Goal: Task Accomplishment & Management: Check status

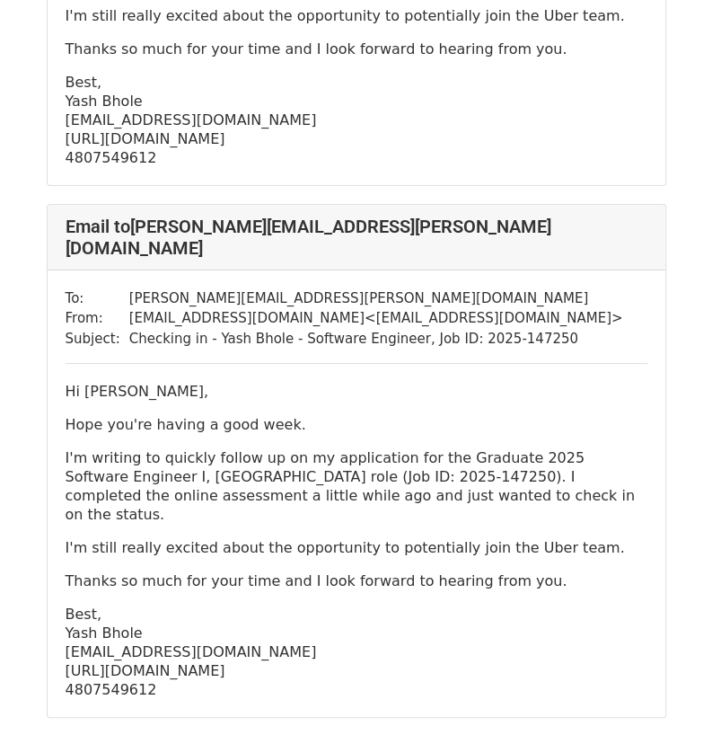
scroll to position [1990, 0]
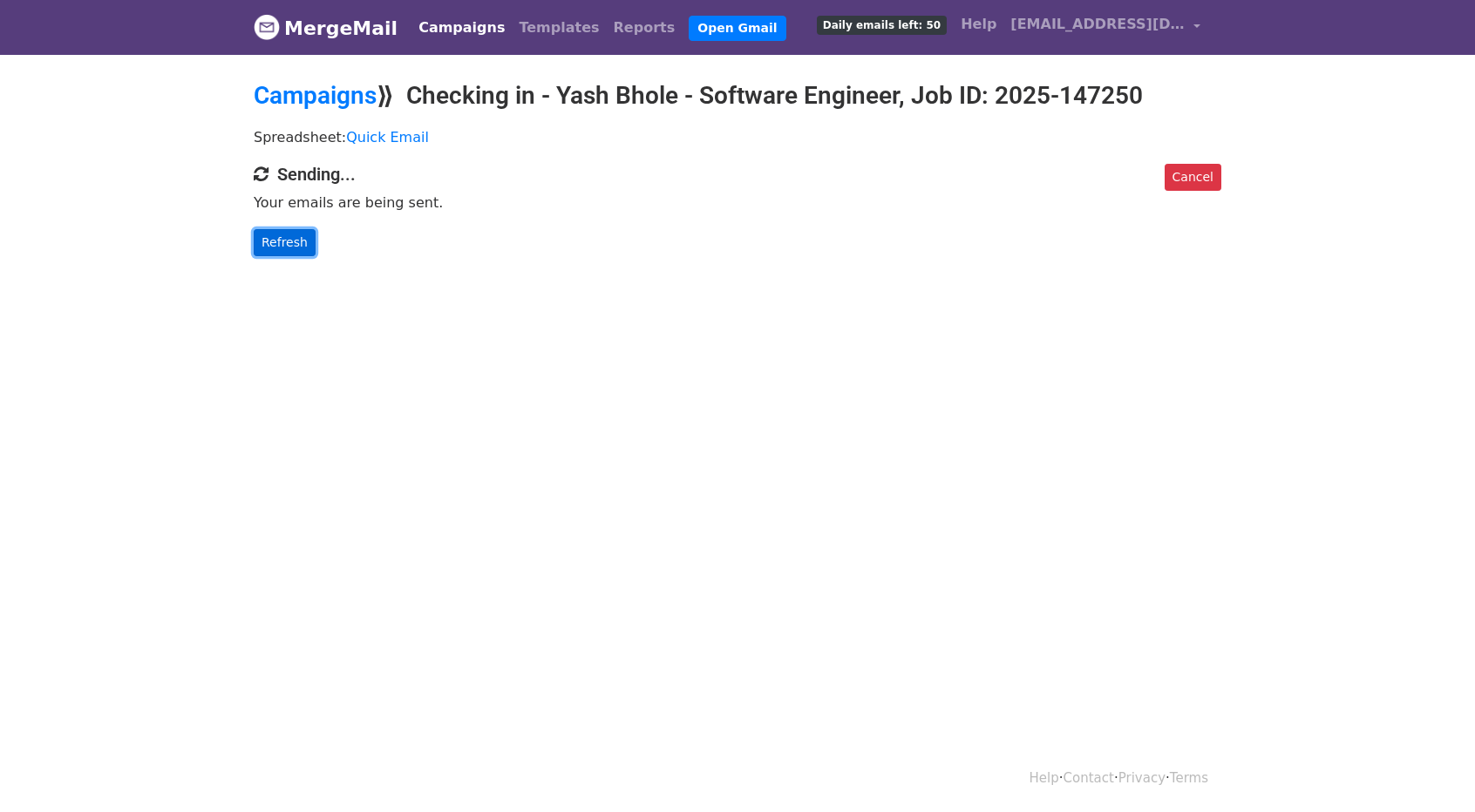
click at [294, 242] on link "Refresh" at bounding box center [284, 243] width 62 height 27
